Goal: Transaction & Acquisition: Purchase product/service

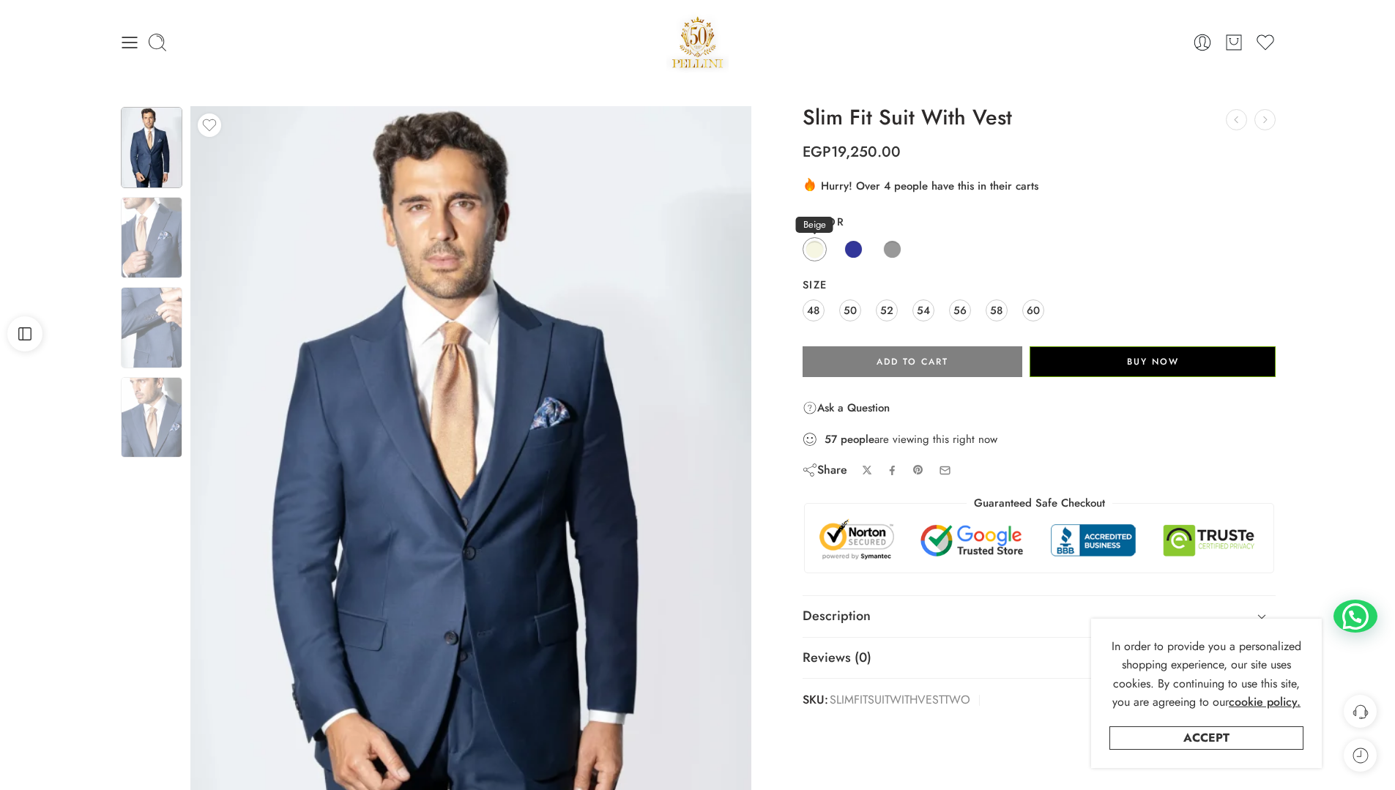
click at [809, 249] on span at bounding box center [815, 249] width 18 height 18
click at [818, 248] on span at bounding box center [815, 249] width 18 height 18
click at [847, 310] on span "50" at bounding box center [850, 310] width 13 height 20
click at [820, 249] on span at bounding box center [815, 249] width 18 height 18
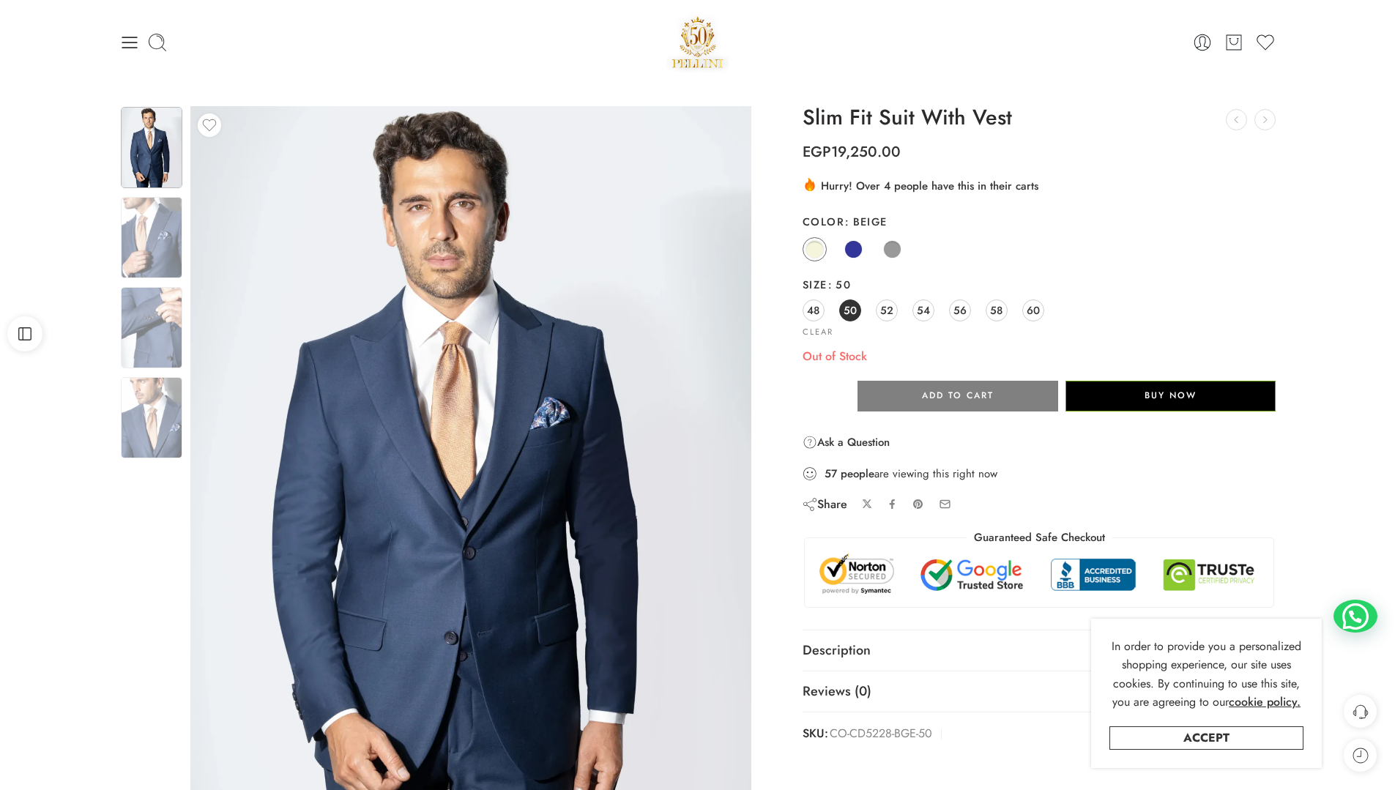
click at [910, 319] on div "48 50 52 54 56 58 60" at bounding box center [1040, 311] width 474 height 26
click at [895, 309] on link "52" at bounding box center [887, 311] width 22 height 22
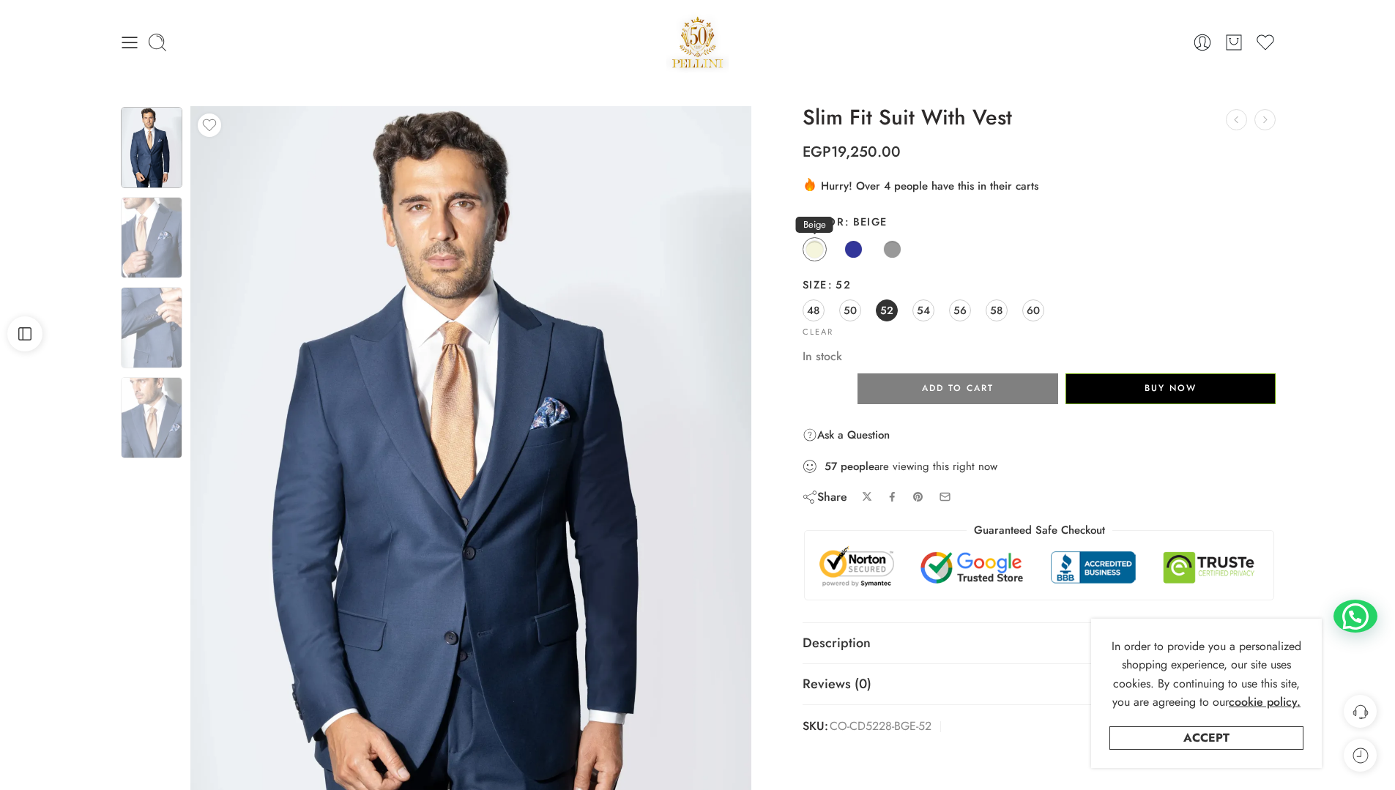
click at [815, 253] on span at bounding box center [815, 249] width 18 height 18
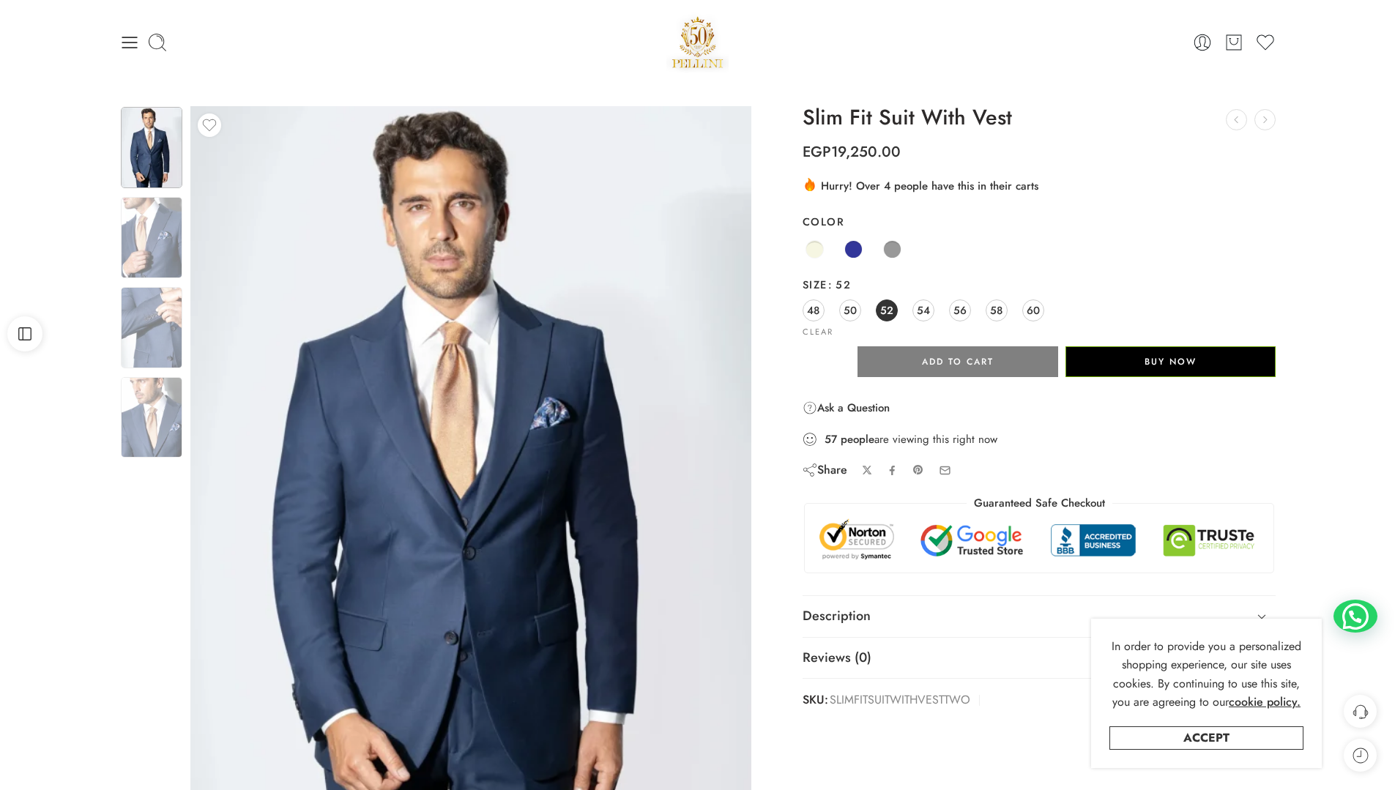
click at [906, 309] on div "48 50 52 54 56 58 60" at bounding box center [1040, 311] width 474 height 26
click at [917, 311] on span "54" at bounding box center [923, 310] width 13 height 20
click at [815, 251] on span at bounding box center [815, 249] width 18 height 18
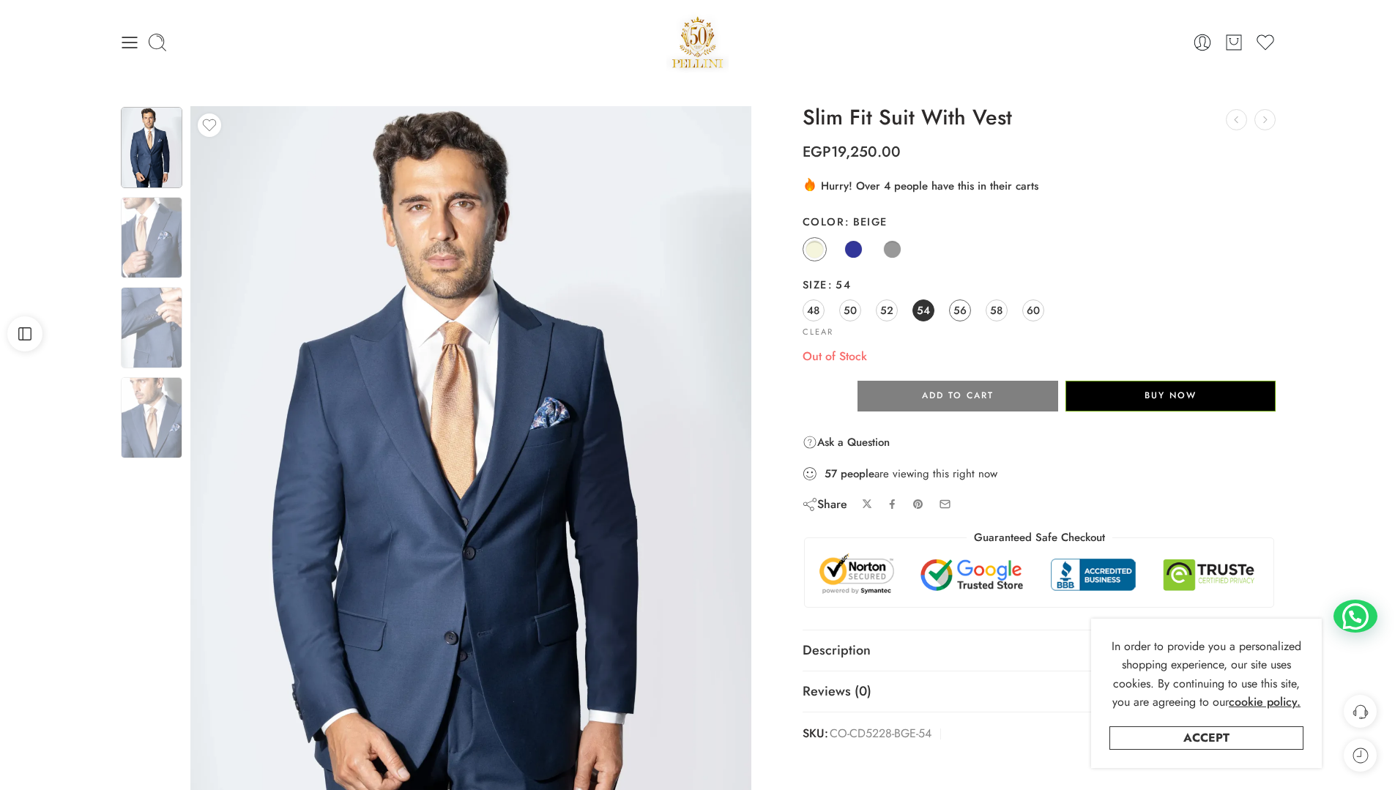
click at [960, 313] on span "56" at bounding box center [960, 310] width 13 height 20
click at [985, 314] on div "48 50 52 54 56 58 60" at bounding box center [1040, 311] width 474 height 26
click at [995, 314] on span "58" at bounding box center [996, 310] width 12 height 20
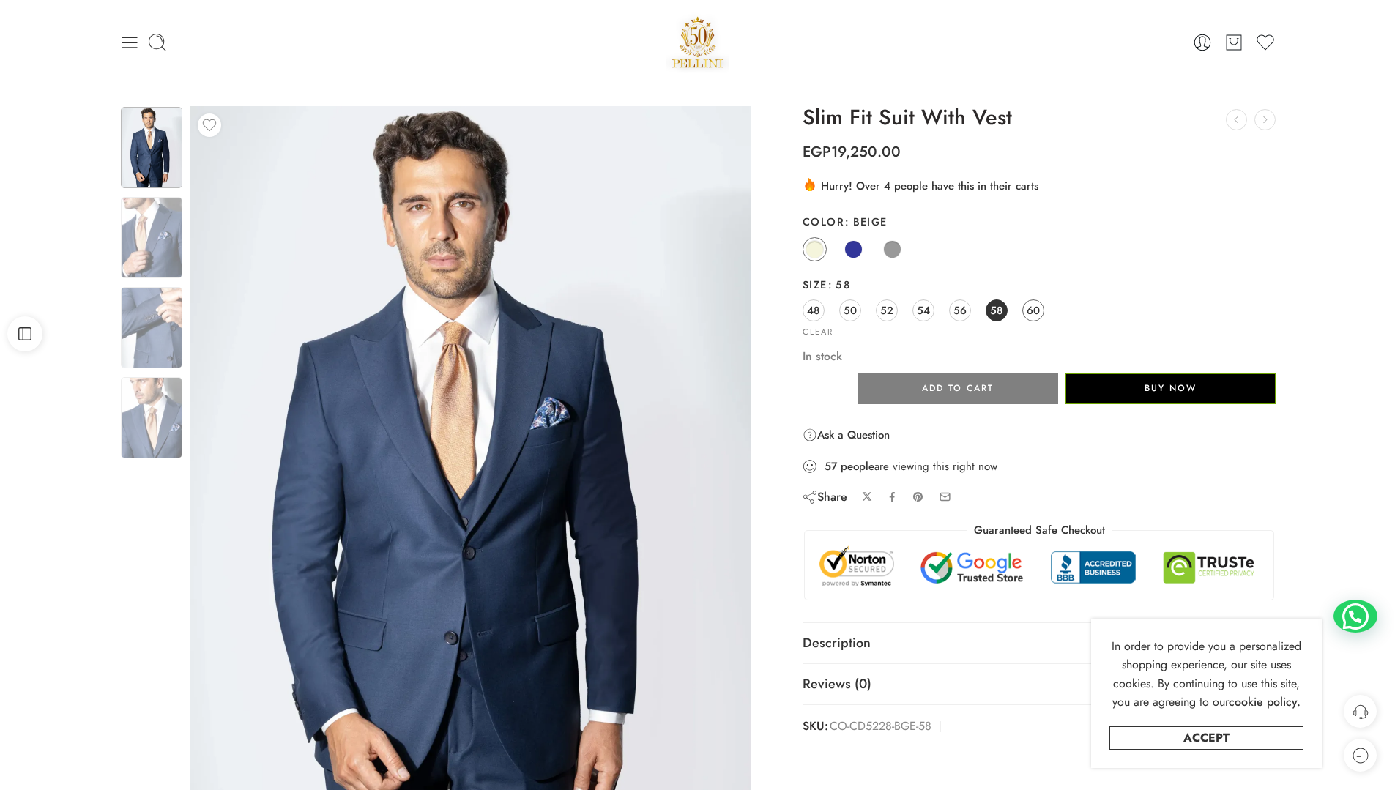
click at [1034, 310] on span "60" at bounding box center [1033, 310] width 13 height 20
click at [821, 300] on div "48 50 52 54 56 58 60" at bounding box center [1040, 311] width 474 height 26
click at [817, 309] on span "48" at bounding box center [813, 310] width 12 height 20
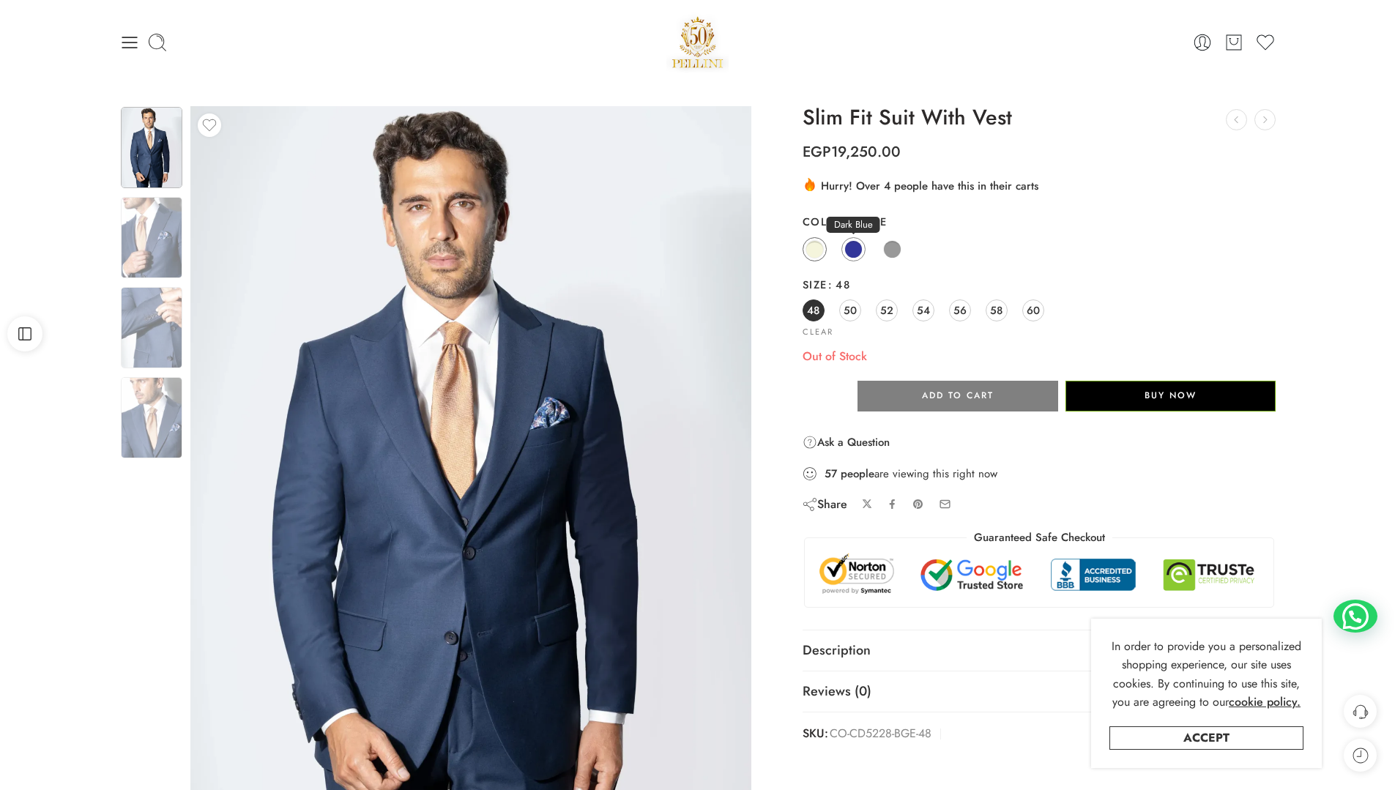
click at [853, 250] on span at bounding box center [854, 249] width 18 height 18
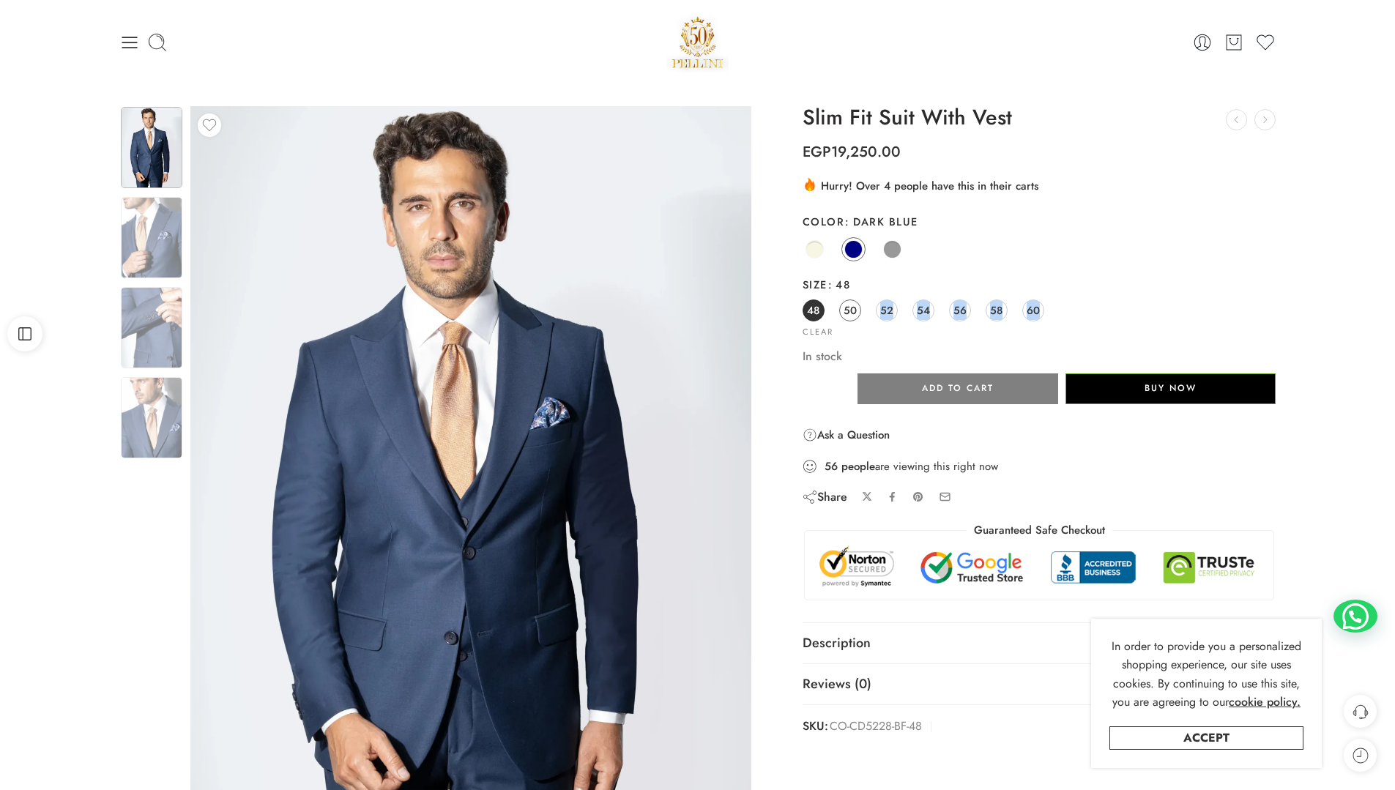
click at [856, 302] on div "48 50 52 54 56 58 60" at bounding box center [1040, 311] width 474 height 26
click at [897, 309] on link "52" at bounding box center [887, 311] width 22 height 22
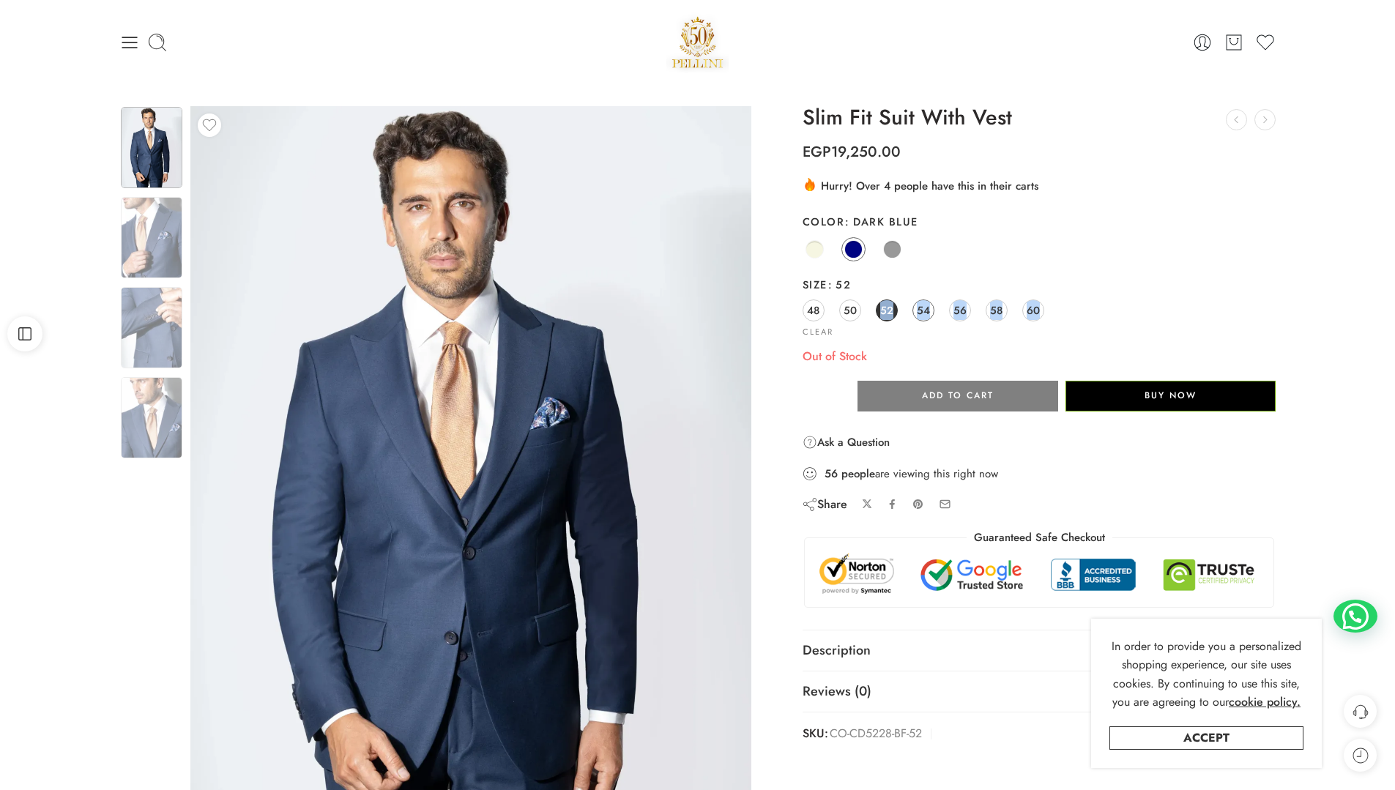
click at [910, 310] on div "48 50 52 54 56 58 60" at bounding box center [1040, 311] width 474 height 26
click at [931, 314] on link "54" at bounding box center [924, 311] width 22 height 22
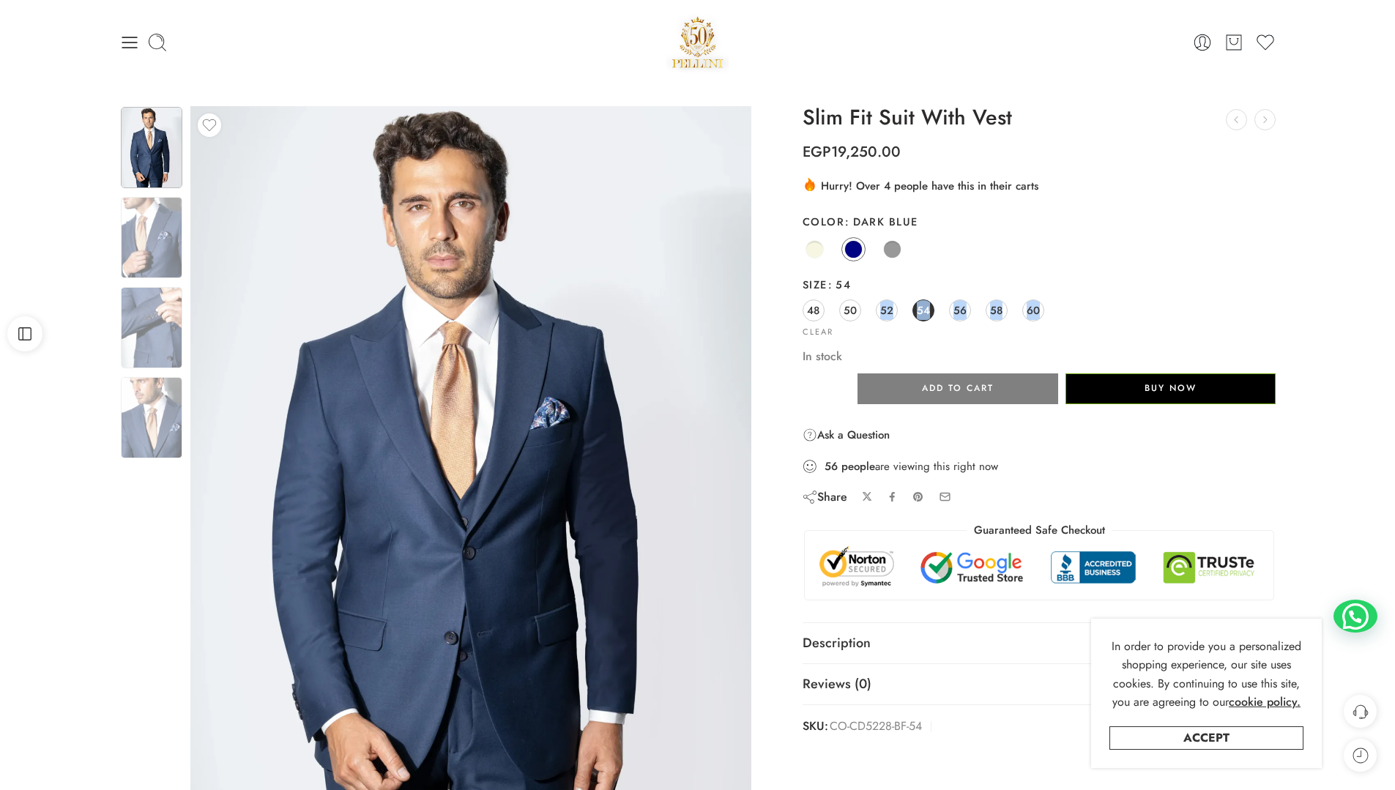
click at [947, 313] on div "48 50 52 54 56 58 60" at bounding box center [1040, 311] width 474 height 26
click at [968, 312] on link "56" at bounding box center [960, 311] width 22 height 22
click at [1005, 311] on link "58" at bounding box center [997, 311] width 22 height 22
click at [183, 248] on div "Previous Loading image Next" at bounding box center [471, 483] width 576 height 755
